Goal: Task Accomplishment & Management: Manage account settings

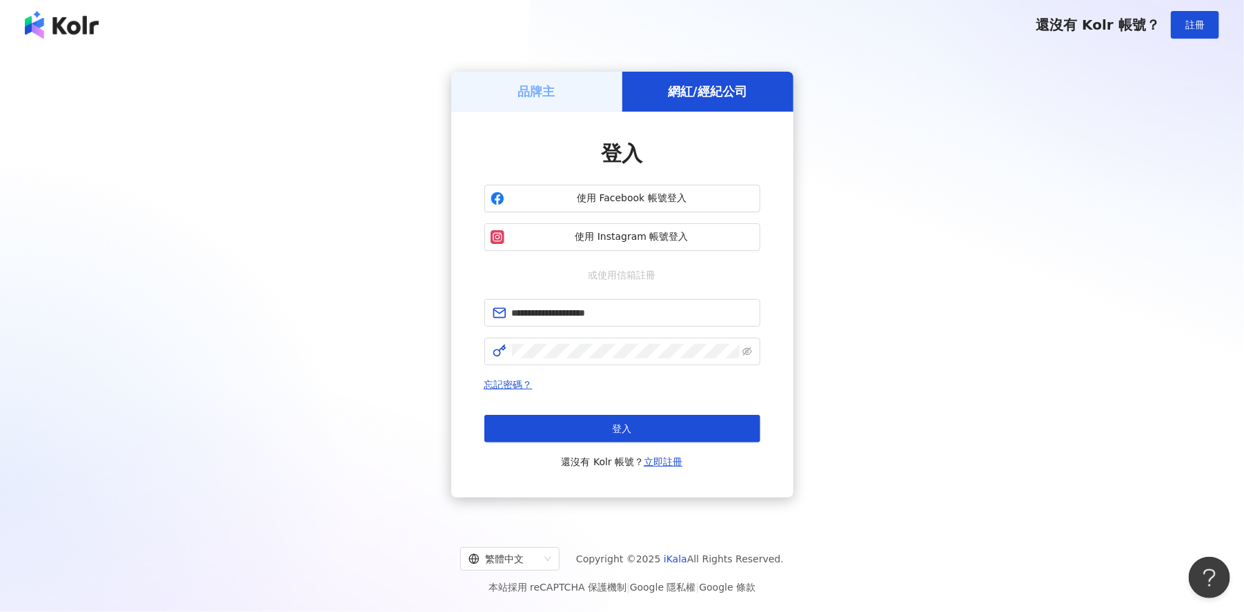
click at [581, 422] on button "登入" at bounding box center [622, 429] width 276 height 28
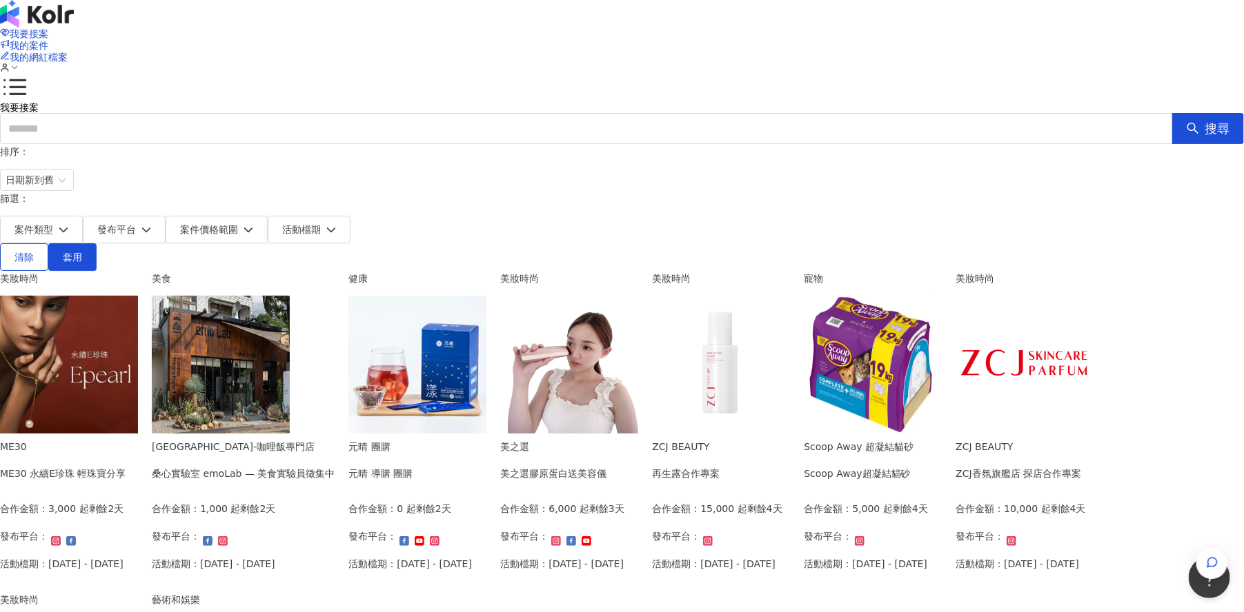
click at [1117, 283] on div "我要接案 我的案件 我的網紅檔案 我要接案 搜尋 排序： 日期新到舊 篩選： 案件類型 發布平台 案件價格範圍 活動檔期 清除 套用 美妝時尚 ME30 ME…" at bounding box center [622, 540] width 1244 height 1080
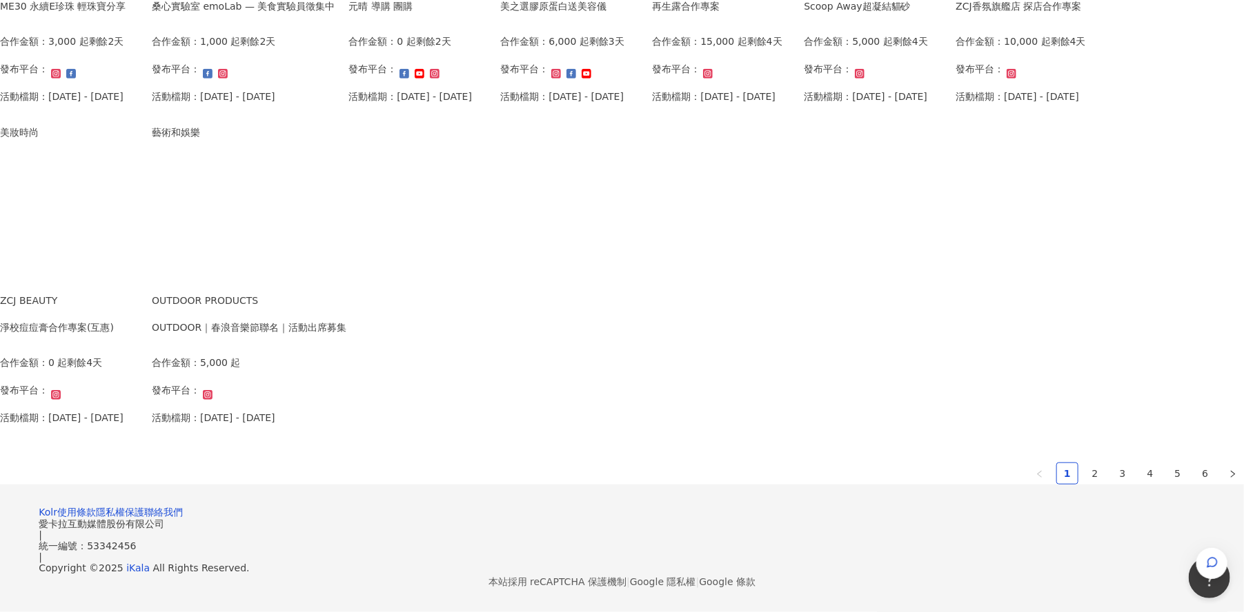
scroll to position [865, 0]
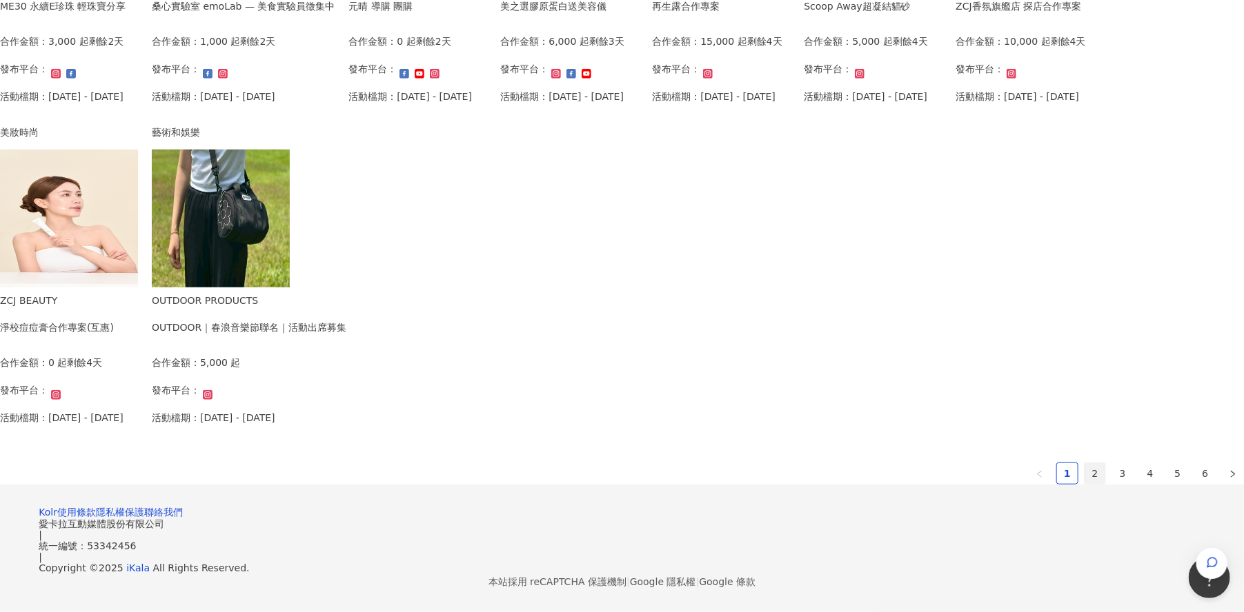
click at [1084, 463] on link "2" at bounding box center [1094, 473] width 21 height 21
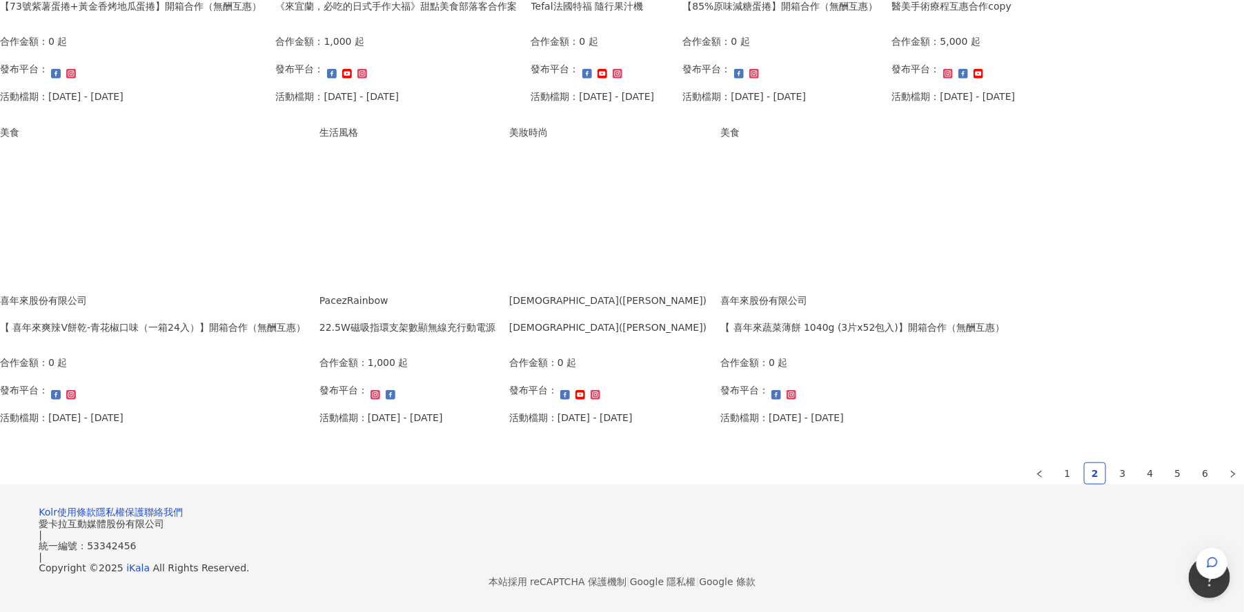
scroll to position [869, 0]
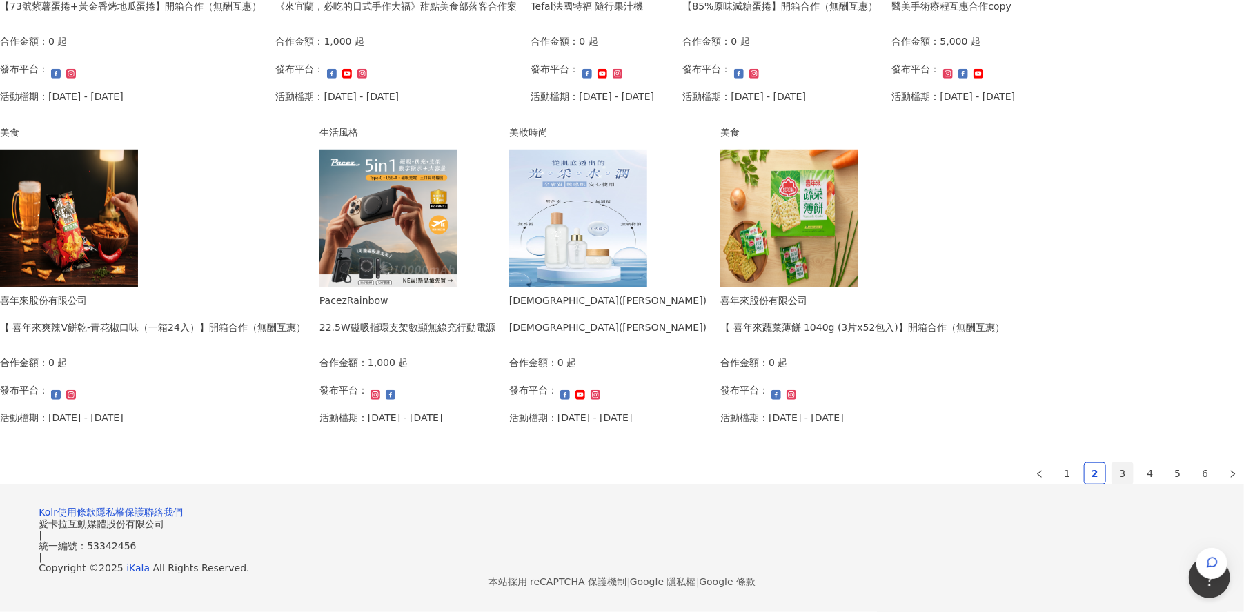
click at [1112, 463] on link "3" at bounding box center [1122, 473] width 21 height 21
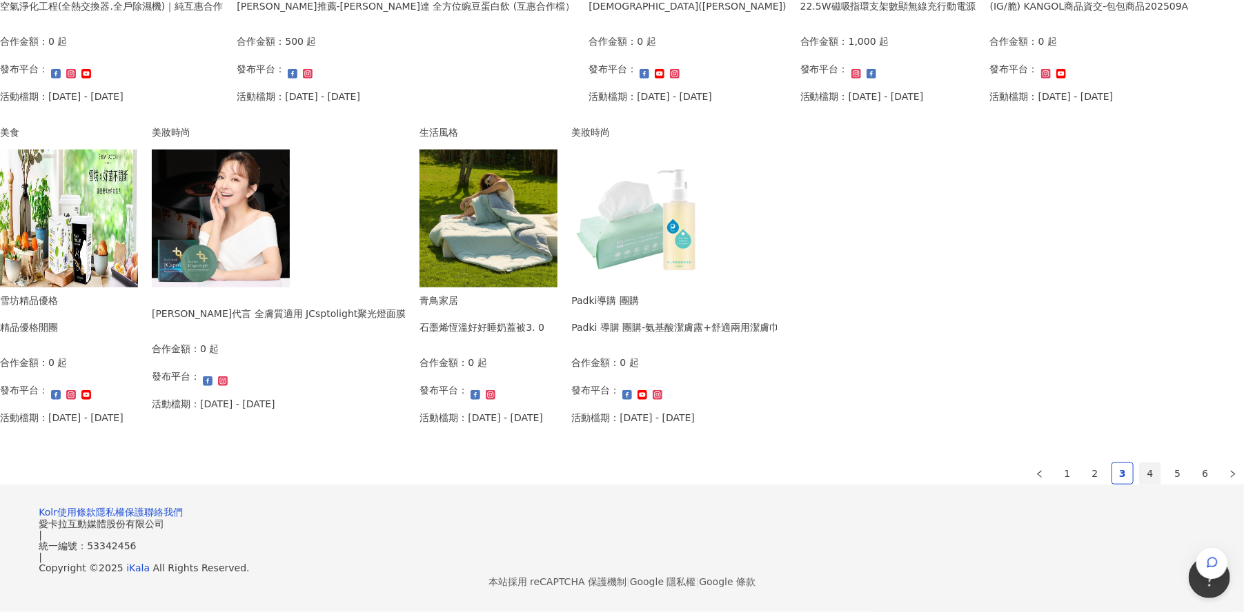
click at [1139, 463] on link "4" at bounding box center [1149, 473] width 21 height 21
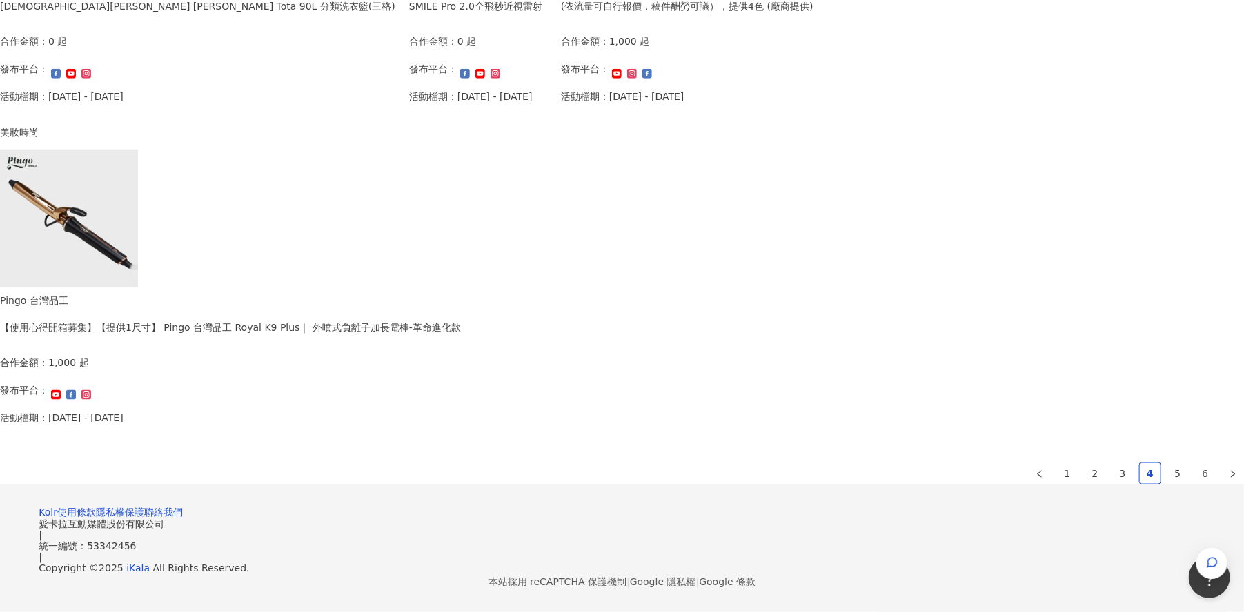
scroll to position [865, 0]
click at [1167, 463] on link "5" at bounding box center [1177, 473] width 21 height 21
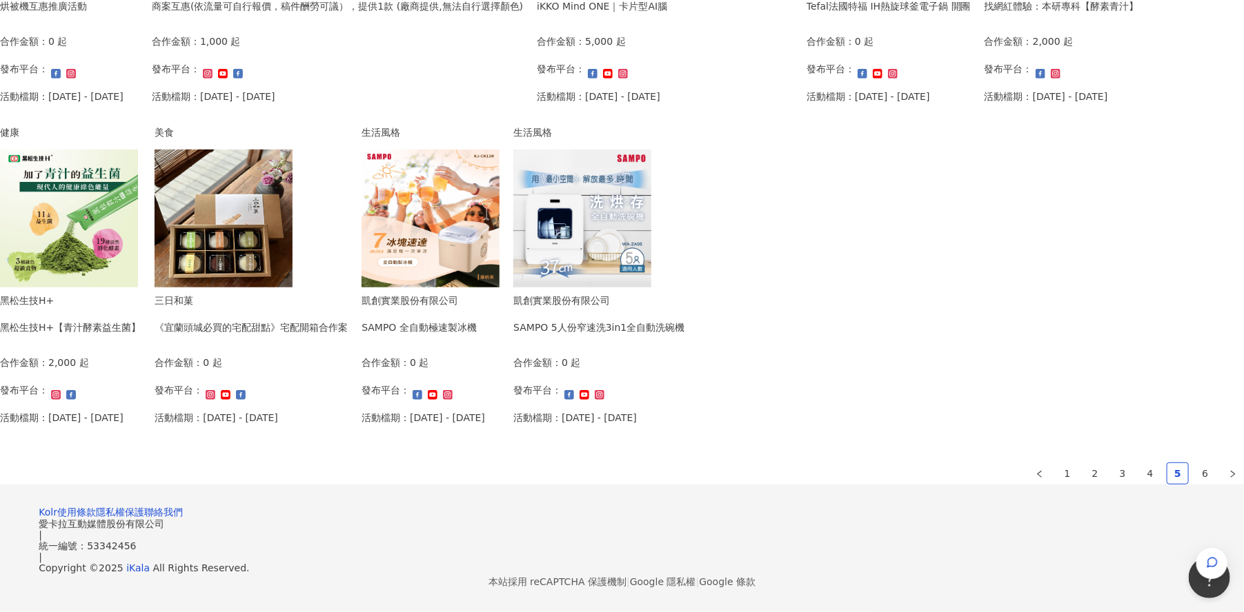
click at [1095, 223] on div "我要接案 我的案件 我的網紅檔案 我要接案 搜尋 排序： 日期新到舊 篩選： 案件類型 發布平台 案件價格範圍 活動檔期 清除 套用 生活風格 IRIS OH…" at bounding box center [622, 72] width 1244 height 1080
click at [1195, 463] on link "6" at bounding box center [1205, 473] width 21 height 21
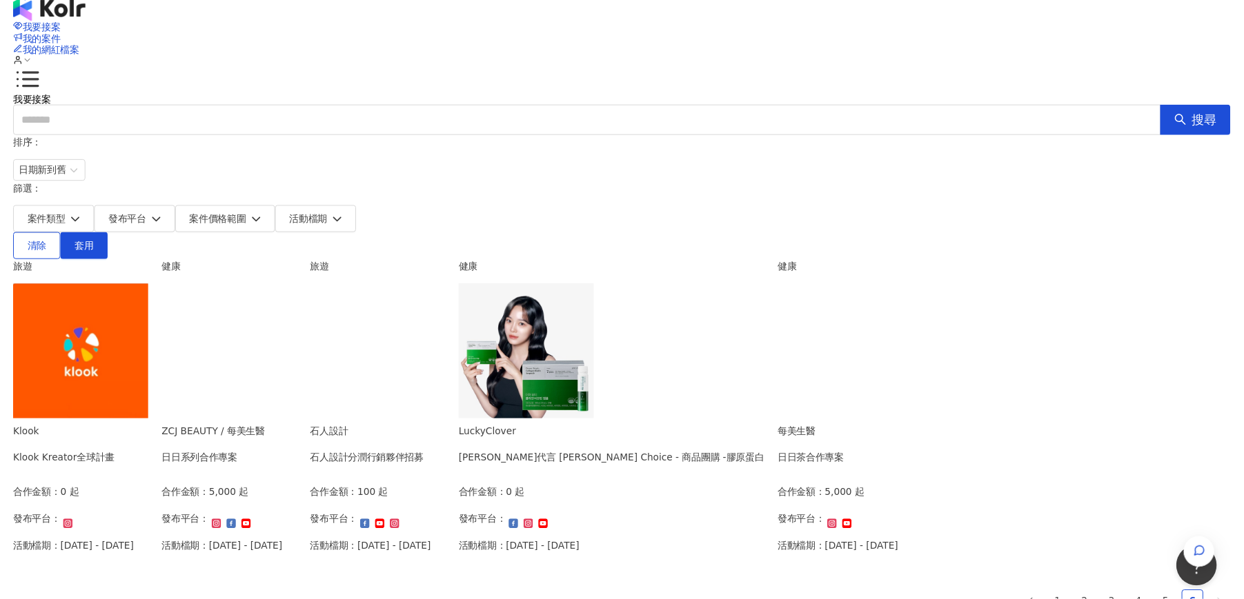
scroll to position [0, 0]
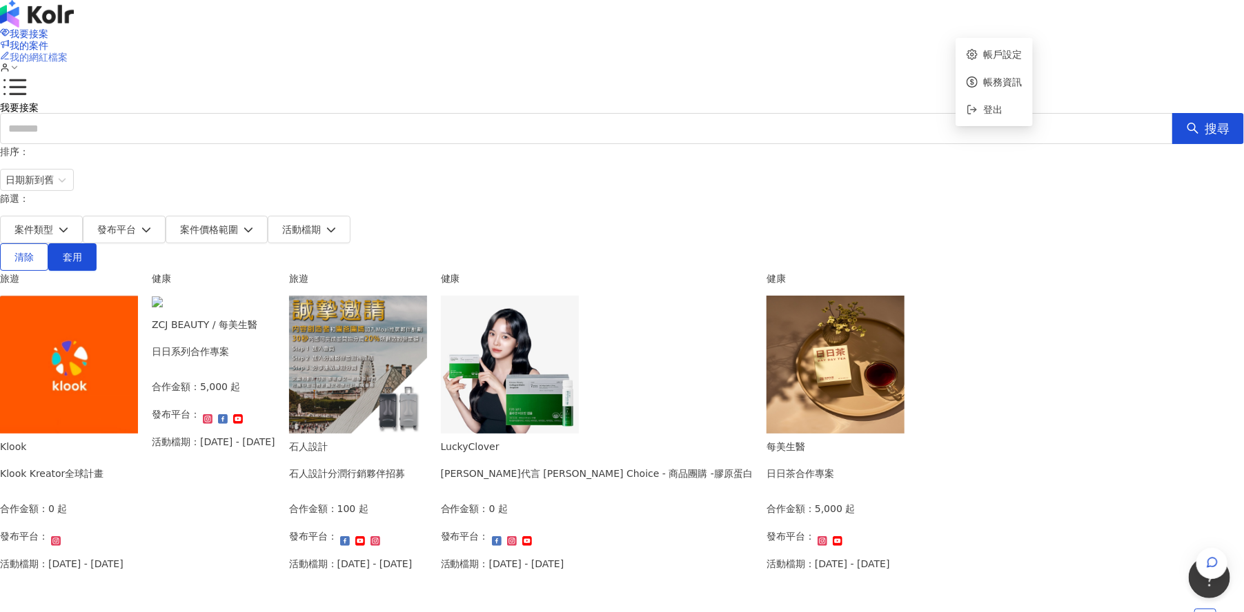
click at [68, 52] on span "我的網紅檔案" at bounding box center [39, 57] width 58 height 11
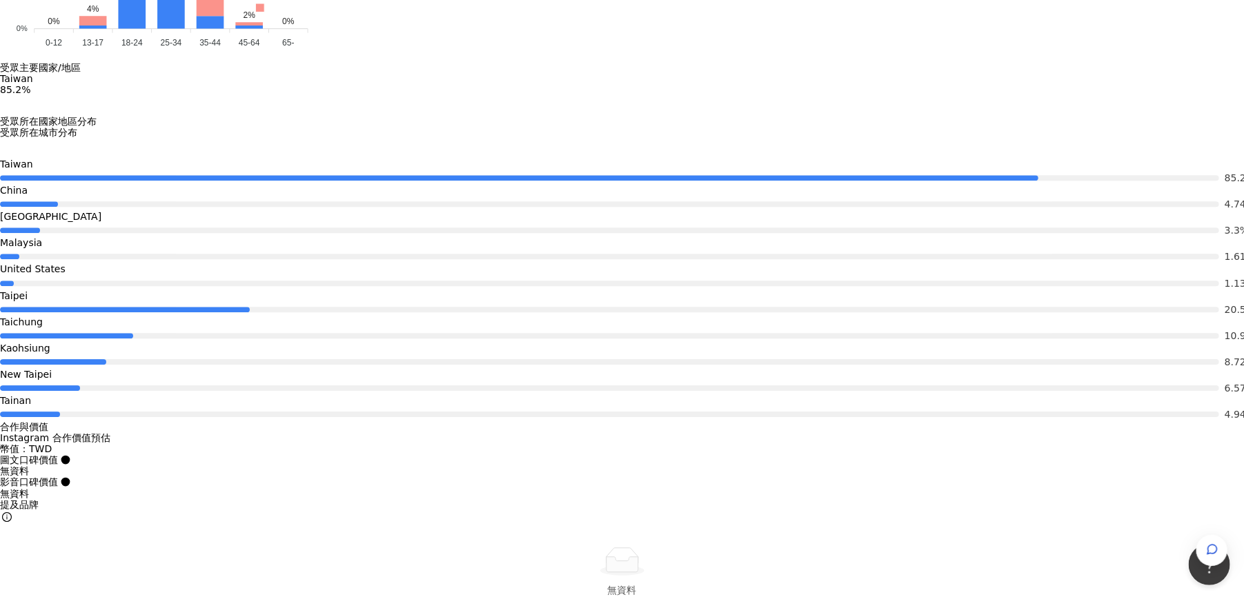
scroll to position [0, 423]
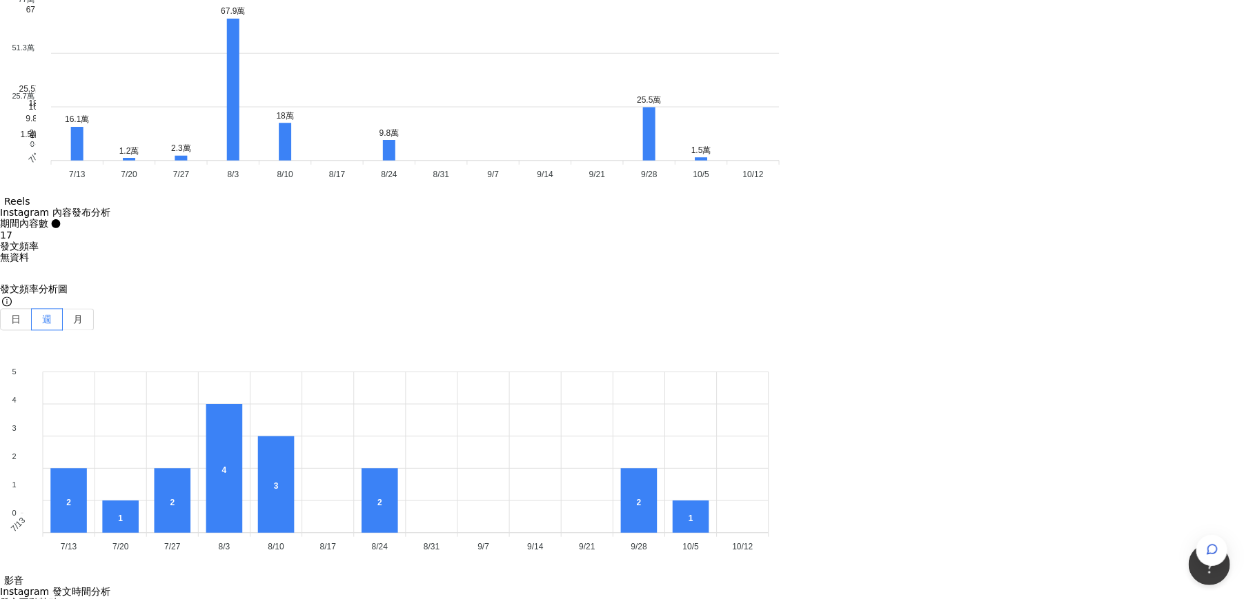
scroll to position [3884, 0]
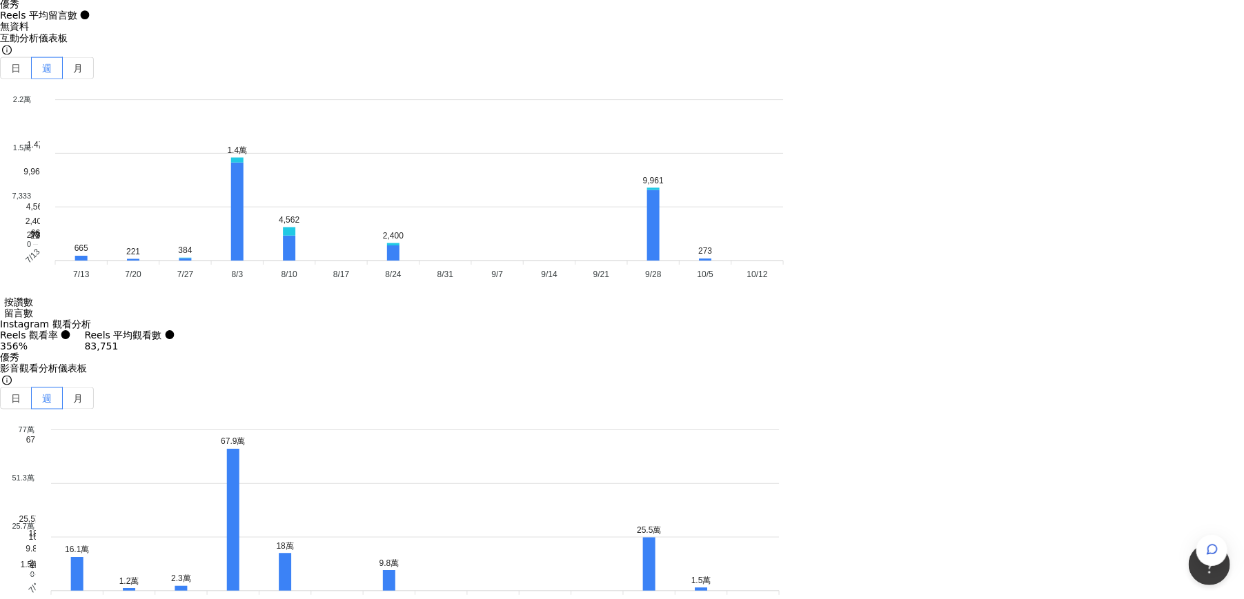
click at [246, 126] on button "YouTube" at bounding box center [249, 130] width 64 height 19
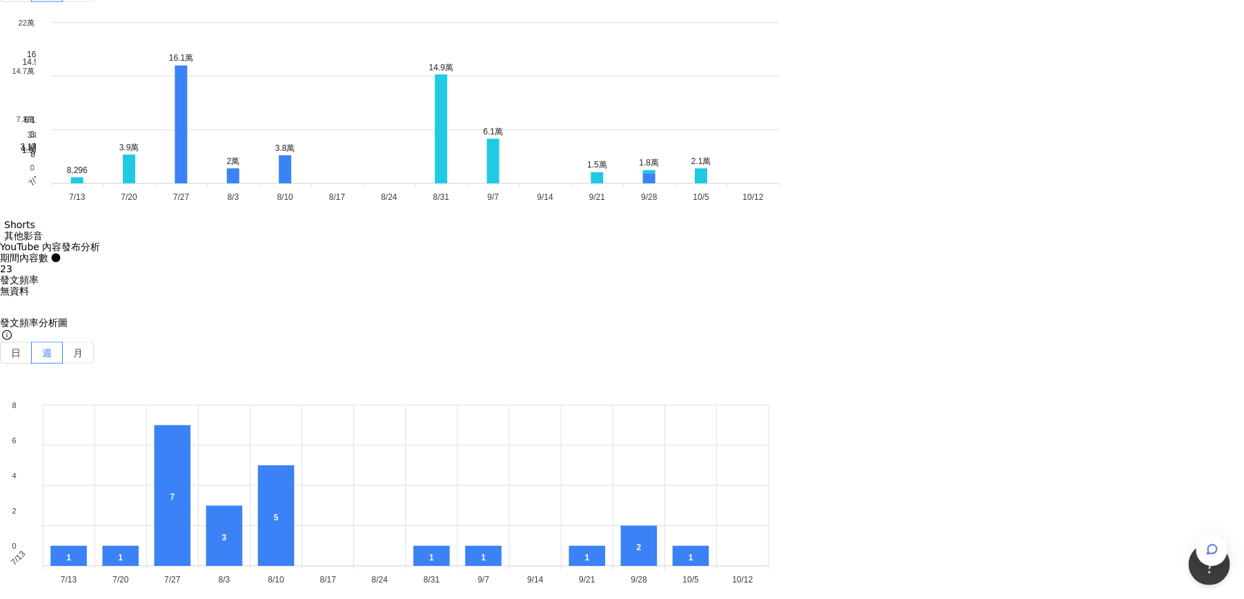
scroll to position [3746, 0]
